Goal: Task Accomplishment & Management: Use online tool/utility

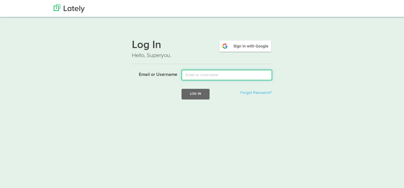
click at [209, 77] on input "Email or Username" at bounding box center [226, 75] width 91 height 11
type input "[PERSON_NAME][EMAIL_ADDRESS][DOMAIN_NAME]"
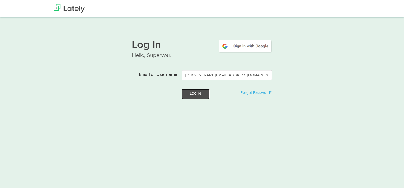
click at [199, 94] on button "Log In" at bounding box center [195, 94] width 28 height 10
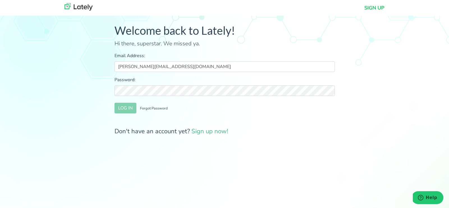
click at [213, 98] on form "Email Address: [PERSON_NAME][EMAIL_ADDRESS][DOMAIN_NAME] Password: LOG IN Forgo…" at bounding box center [224, 94] width 220 height 84
click at [129, 110] on button "LOG IN" at bounding box center [125, 108] width 22 height 11
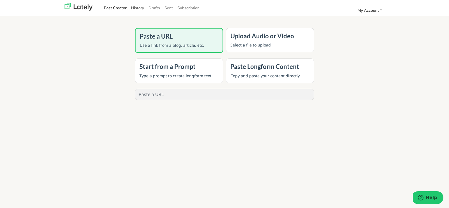
click at [135, 8] on link "History" at bounding box center [137, 7] width 17 height 9
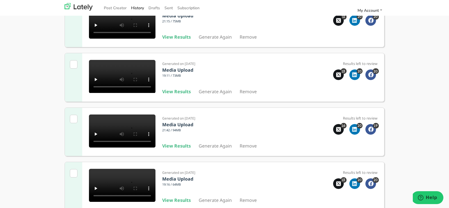
scroll to position [302, 0]
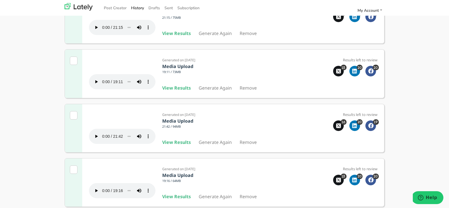
click at [230, 131] on p "21:42 / 94MB" at bounding box center [213, 128] width 102 height 6
click at [174, 146] on b "View Results" at bounding box center [176, 142] width 29 height 6
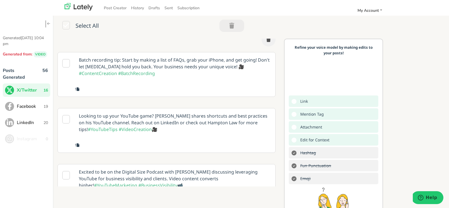
scroll to position [54, 0]
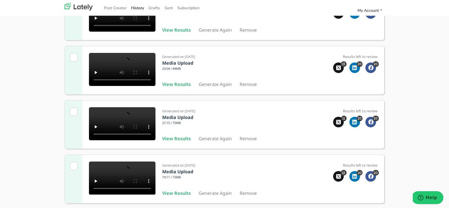
scroll to position [225, 0]
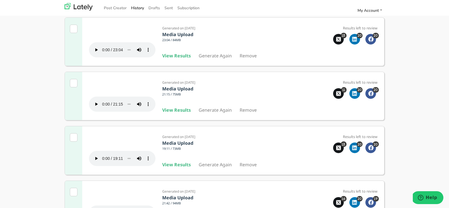
click at [239, 114] on div "Generated on [DATE] Media Upload 21:15 / 75MB View Results Generate Again Remove" at bounding box center [213, 96] width 102 height 35
click at [178, 113] on b "View Results" at bounding box center [176, 110] width 29 height 6
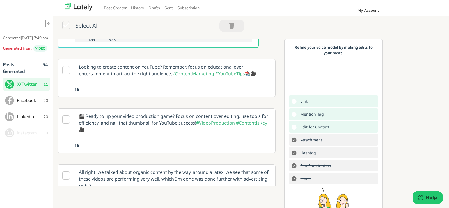
scroll to position [141, 0]
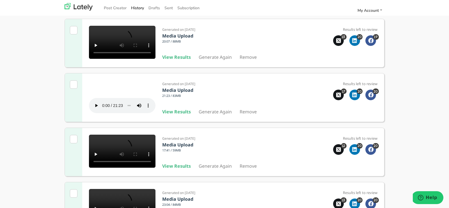
scroll to position [92, 0]
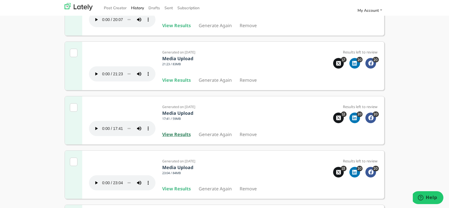
click at [177, 138] on b "View Results" at bounding box center [176, 135] width 29 height 6
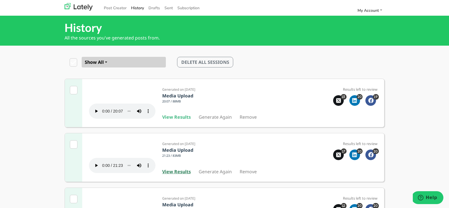
click at [174, 175] on b "View Results" at bounding box center [176, 172] width 29 height 6
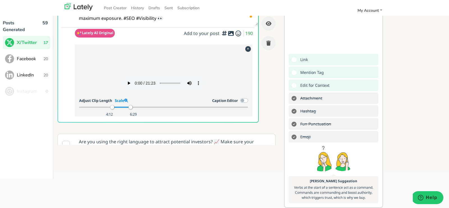
scroll to position [61, 0]
click at [41, 56] on span "Facebook" at bounding box center [30, 59] width 27 height 7
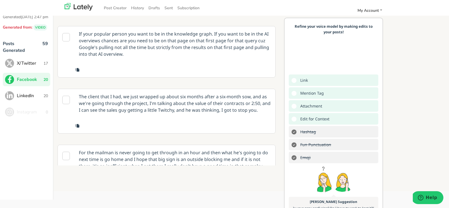
scroll to position [801, 0]
